Goal: Information Seeking & Learning: Learn about a topic

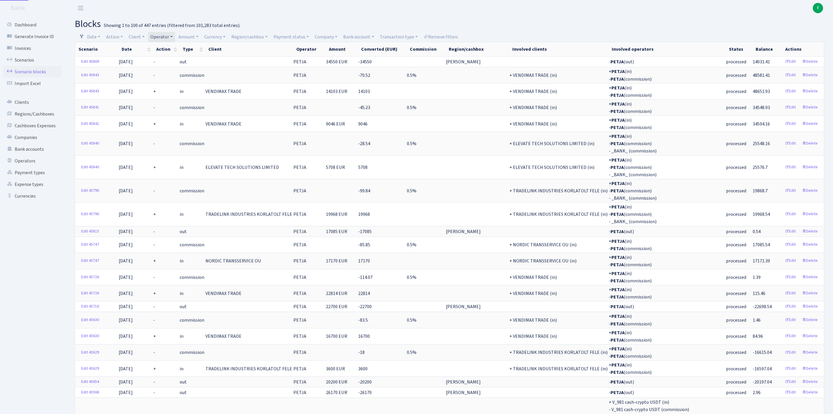
select select "100"
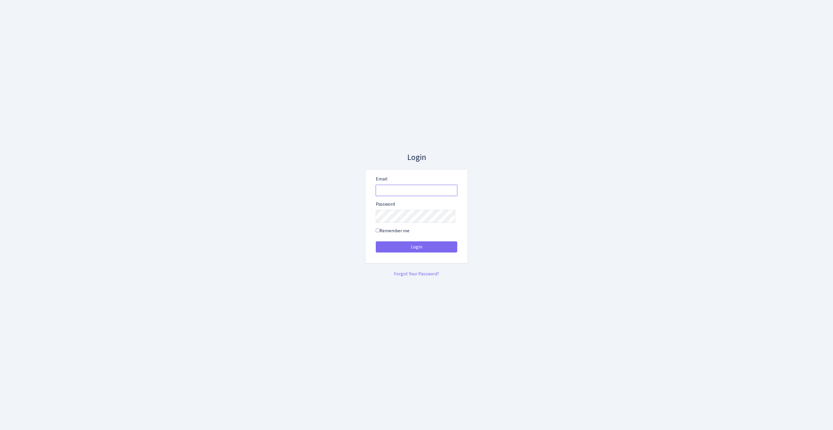
type input "feitan@bank.com"
click at [413, 250] on button "Login" at bounding box center [416, 246] width 81 height 11
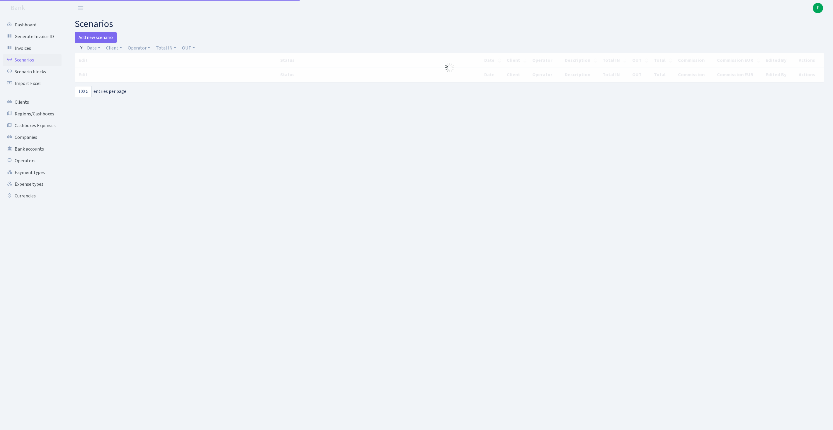
select select "100"
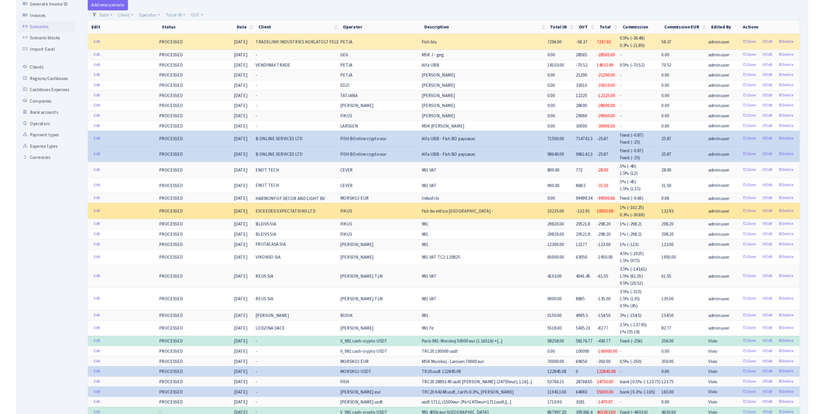
scroll to position [2, 0]
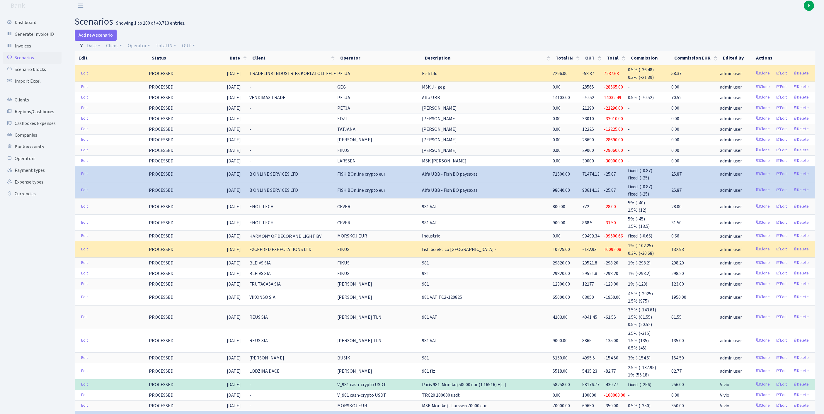
click at [291, 24] on h2 "scenarios Showing 1 to 100 of 43,713 entries." at bounding box center [445, 21] width 740 height 11
click at [29, 164] on link "Operators" at bounding box center [32, 159] width 59 height 12
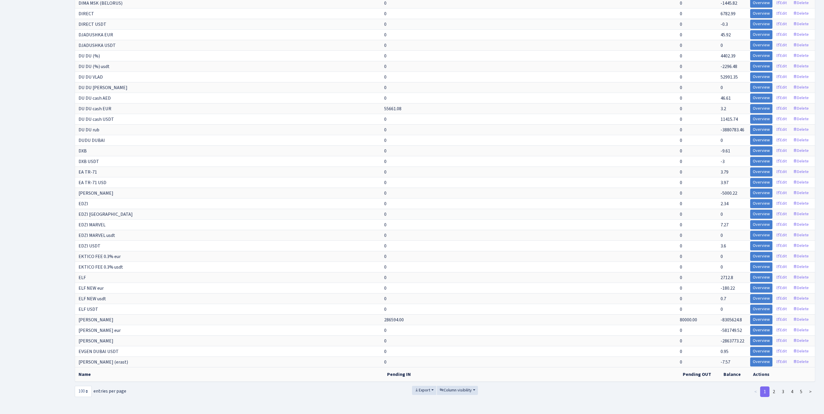
scroll to position [1026, 0]
select select "-1"
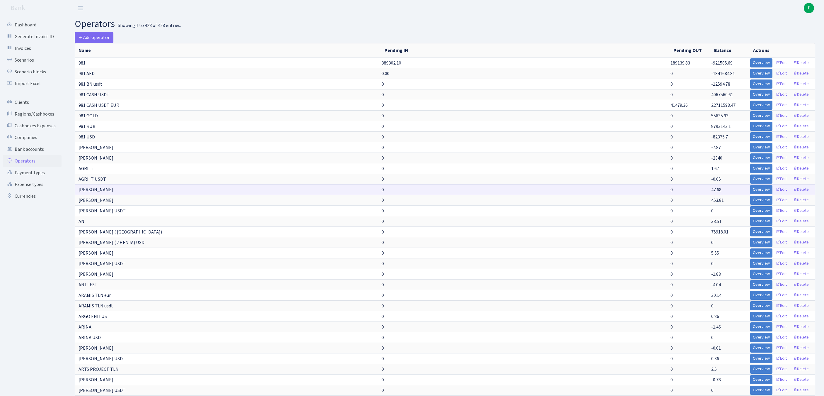
scroll to position [3773, 0]
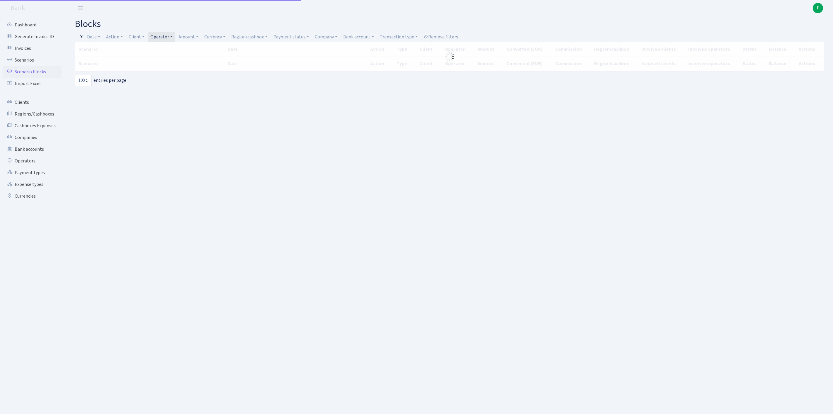
select select "100"
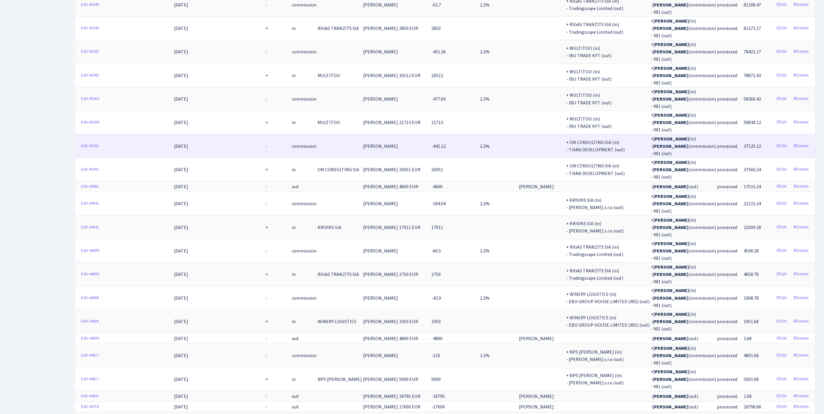
scroll to position [1954, 0]
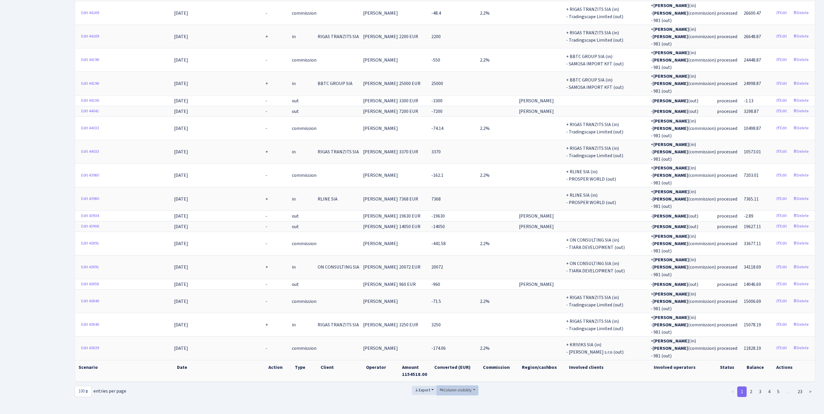
click at [451, 387] on span "Column visibility" at bounding box center [455, 390] width 32 height 6
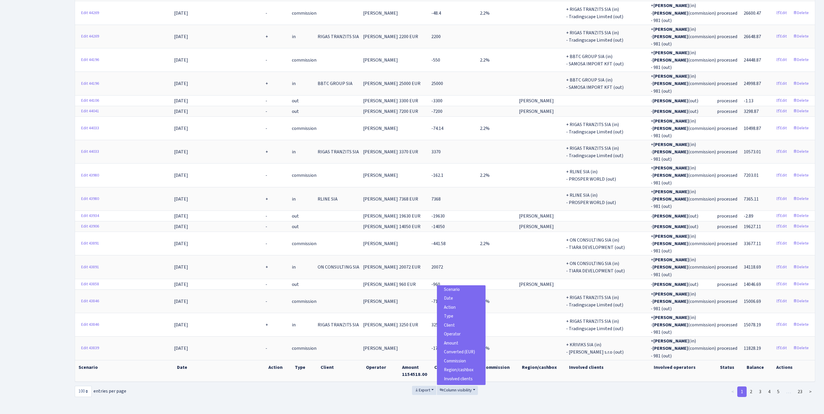
click at [453, 286] on span "Scenario" at bounding box center [452, 289] width 16 height 6
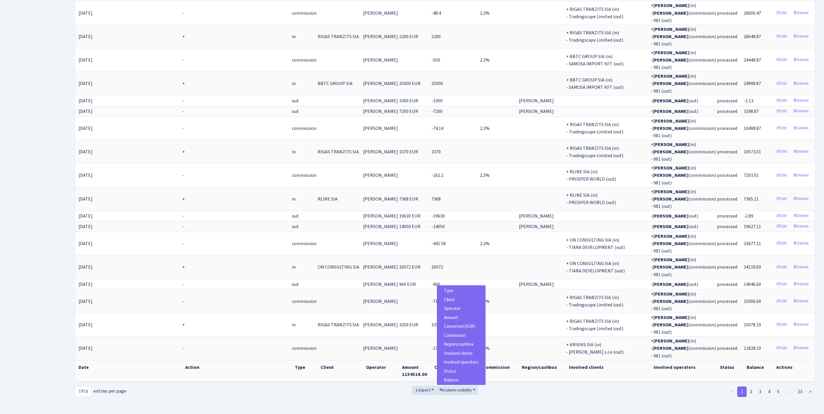
scroll to position [42, 0]
click at [459, 359] on span "Involved operators" at bounding box center [461, 362] width 35 height 6
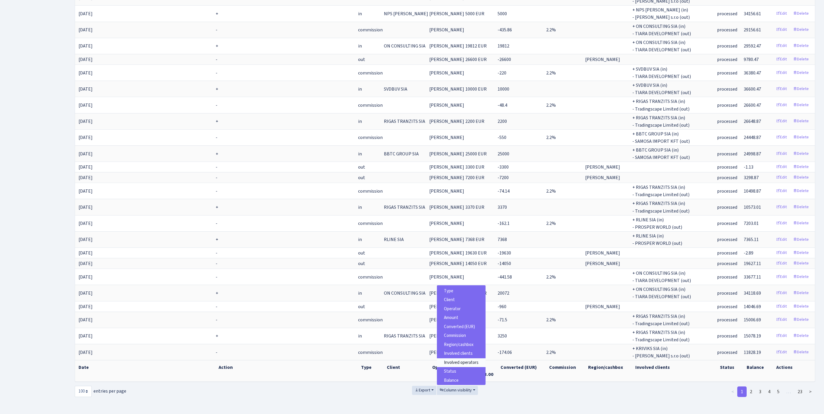
scroll to position [1353, 0]
click at [420, 387] on span "Export" at bounding box center [423, 390] width 16 height 6
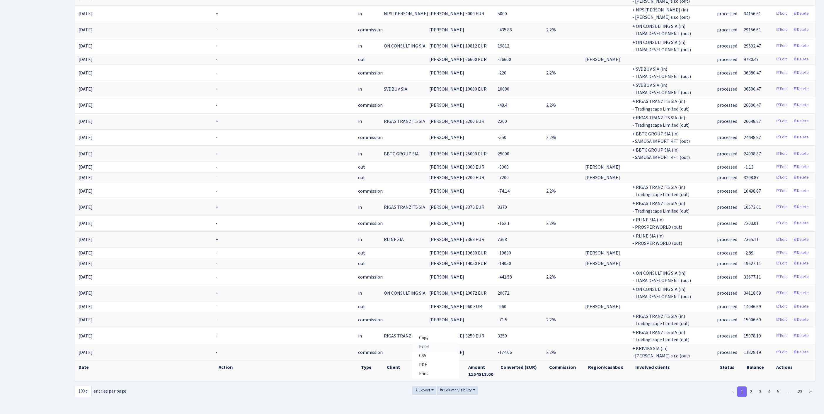
click at [419, 344] on span "Excel" at bounding box center [424, 347] width 10 height 6
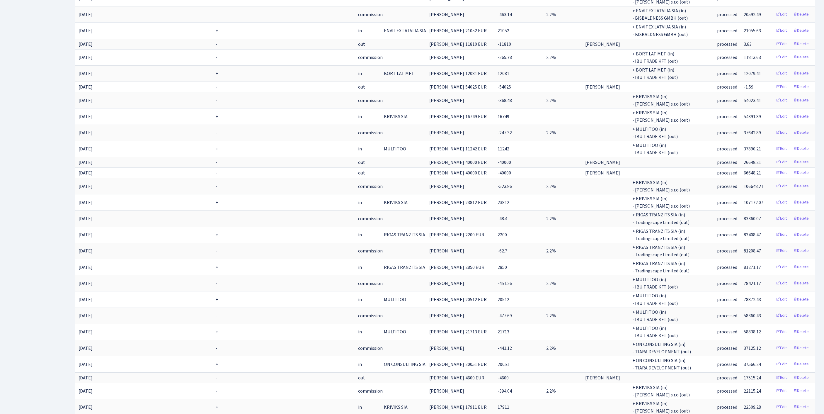
scroll to position [0, 0]
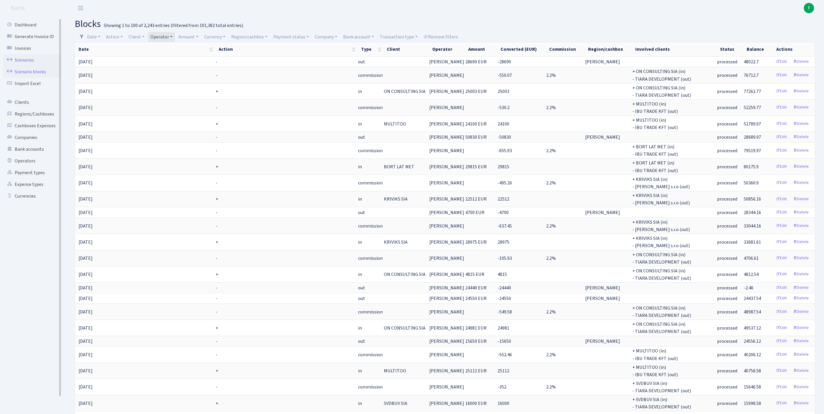
click at [29, 61] on link "Scenarios" at bounding box center [32, 60] width 59 height 12
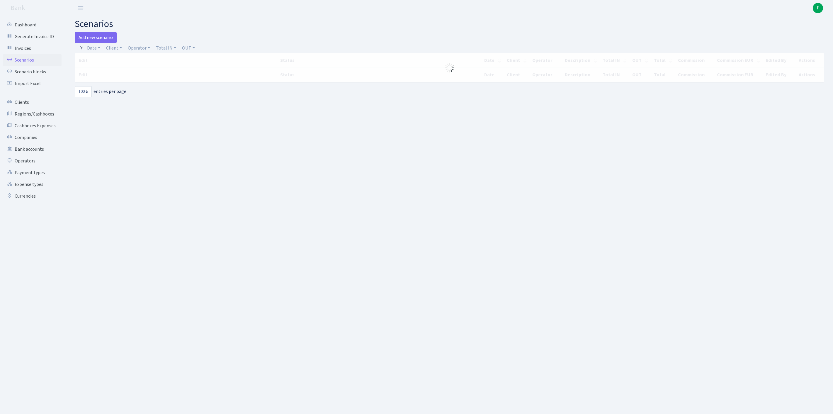
select select "100"
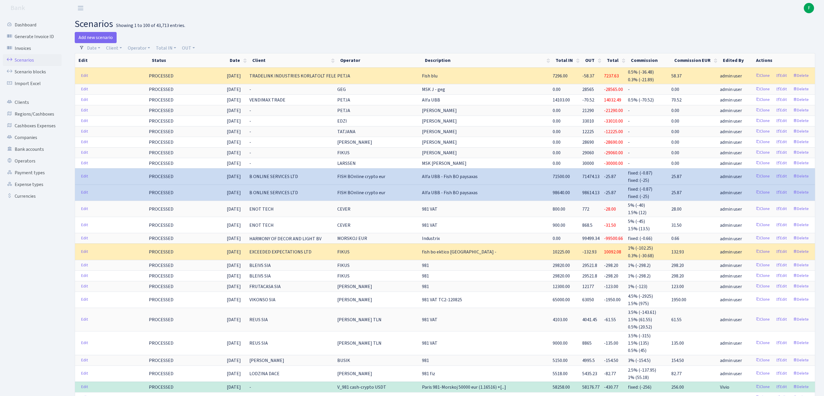
scroll to position [227, 0]
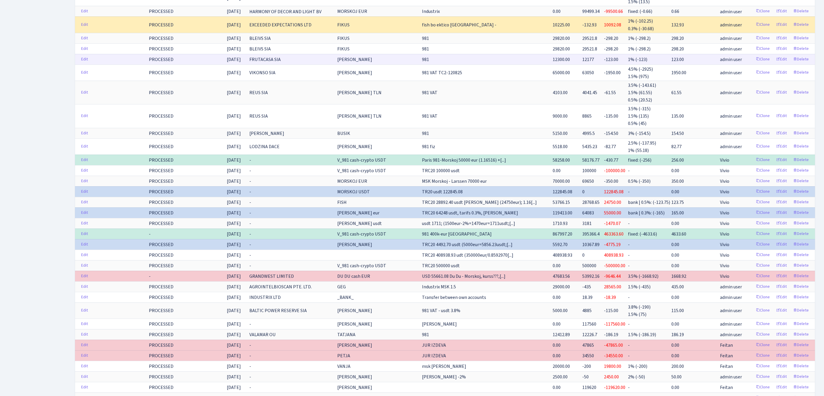
click at [582, 64] on td "12177" at bounding box center [593, 59] width 22 height 11
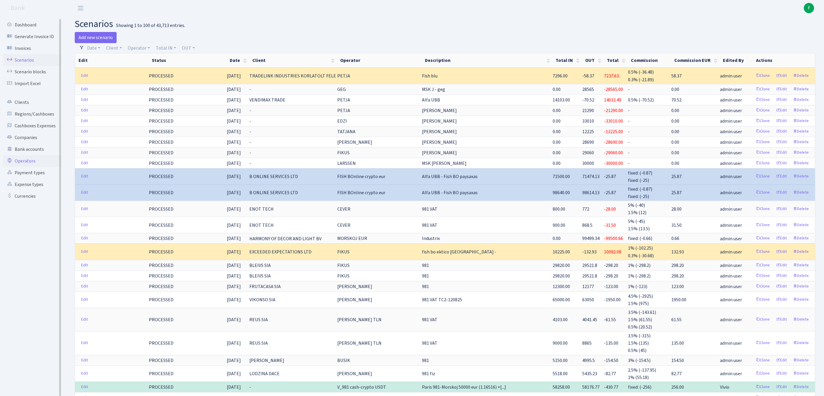
click at [28, 167] on link "Operators" at bounding box center [32, 161] width 59 height 12
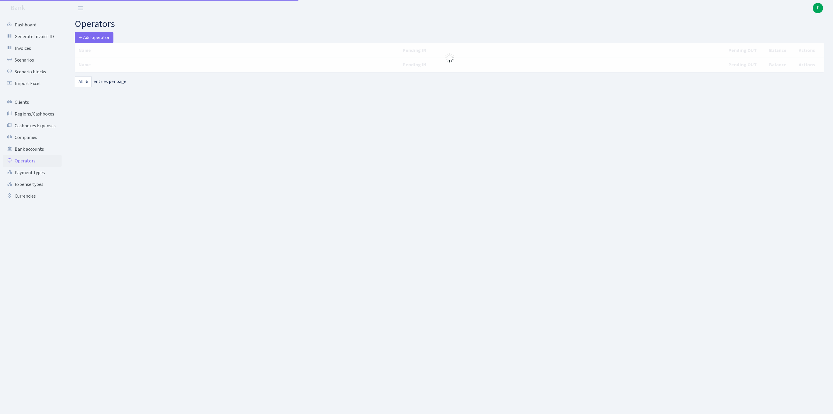
select select "-1"
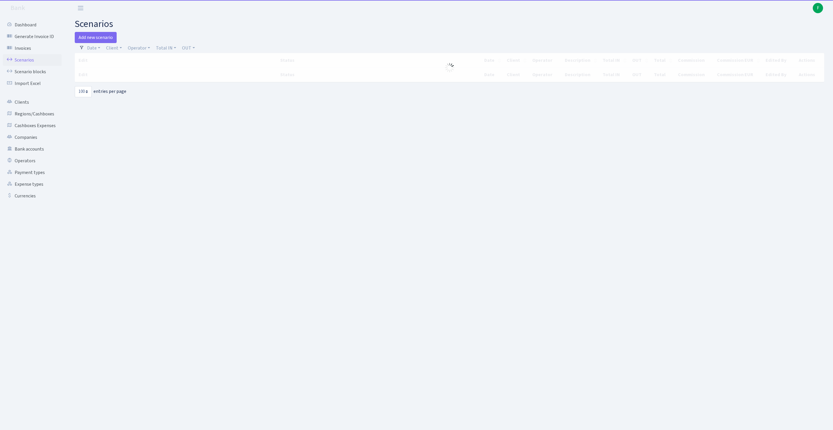
select select "100"
click at [30, 167] on link "Operators" at bounding box center [32, 161] width 59 height 12
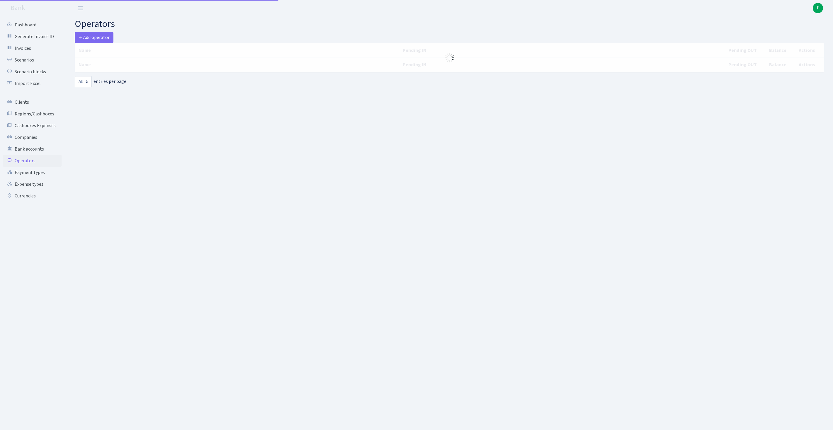
select select "-1"
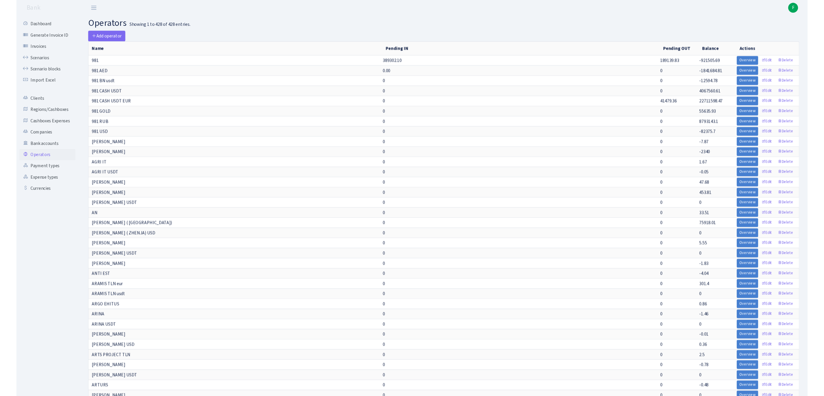
scroll to position [2091, 0]
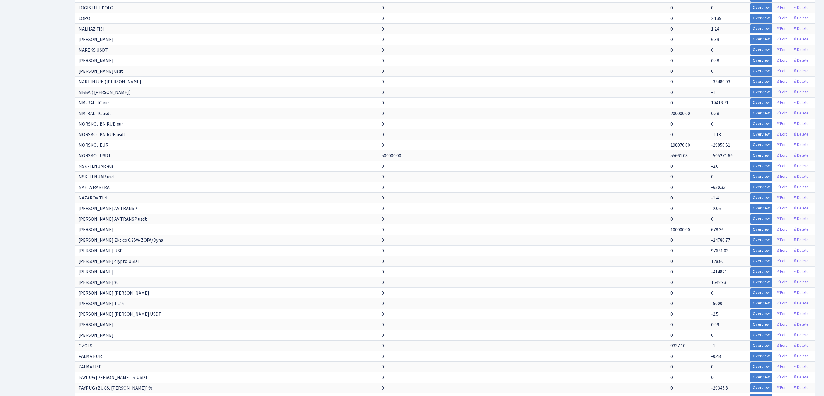
scroll to position [1479, 0]
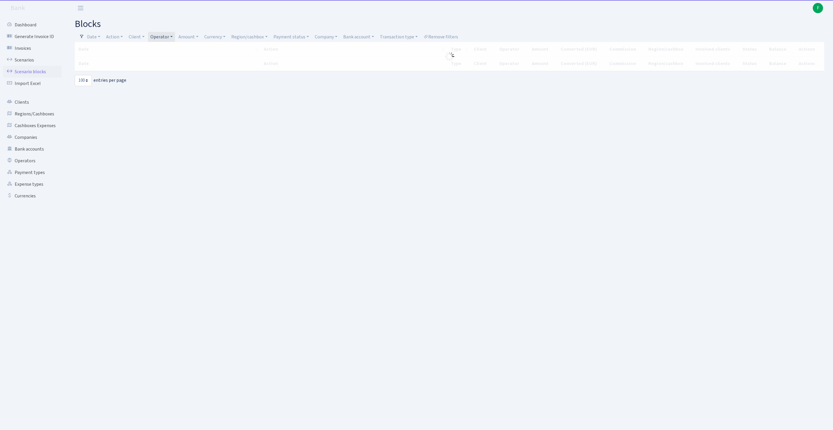
select select "100"
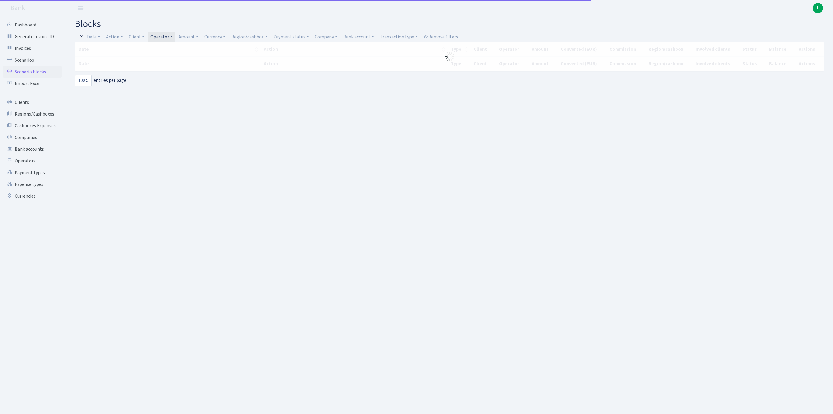
select select "100"
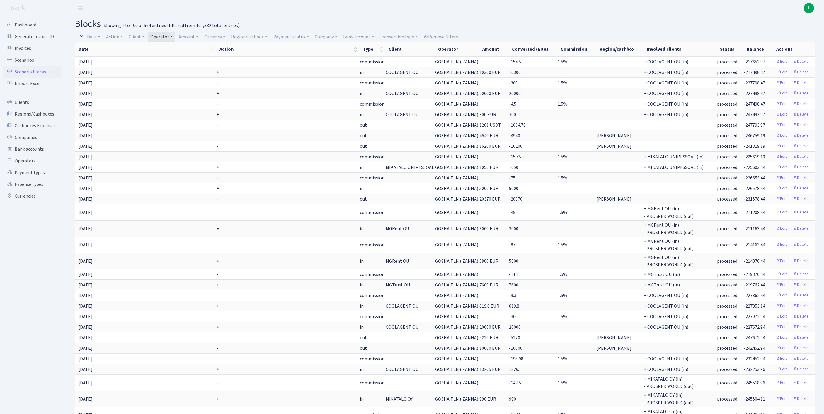
click at [175, 36] on link "Operator" at bounding box center [161, 37] width 27 height 10
click at [176, 57] on input "search" at bounding box center [178, 57] width 56 height 9
type input "[GEOGRAPHIC_DATA]"
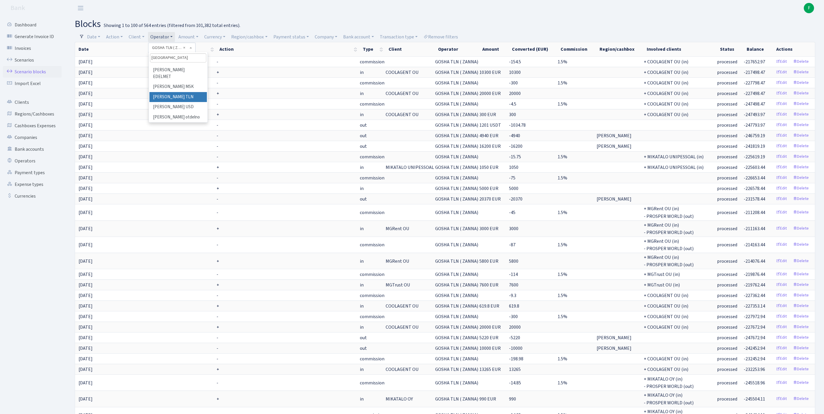
click at [192, 97] on li "[PERSON_NAME] TLN" at bounding box center [177, 97] width 57 height 10
